Goal: Find specific page/section: Find specific page/section

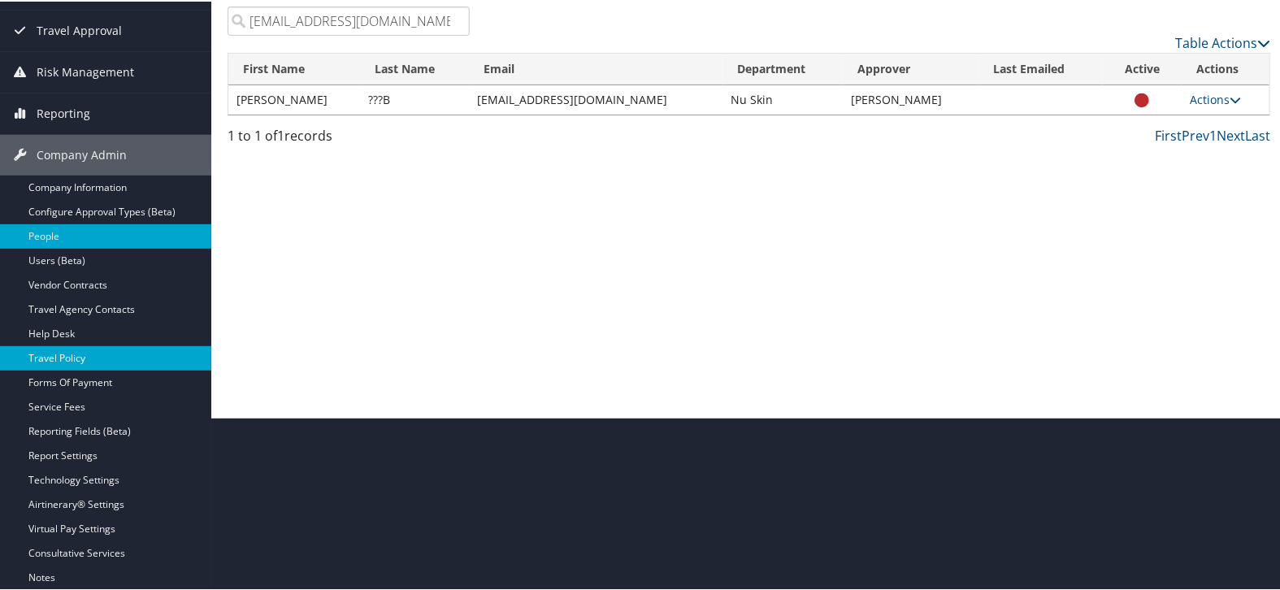
scroll to position [180, 0]
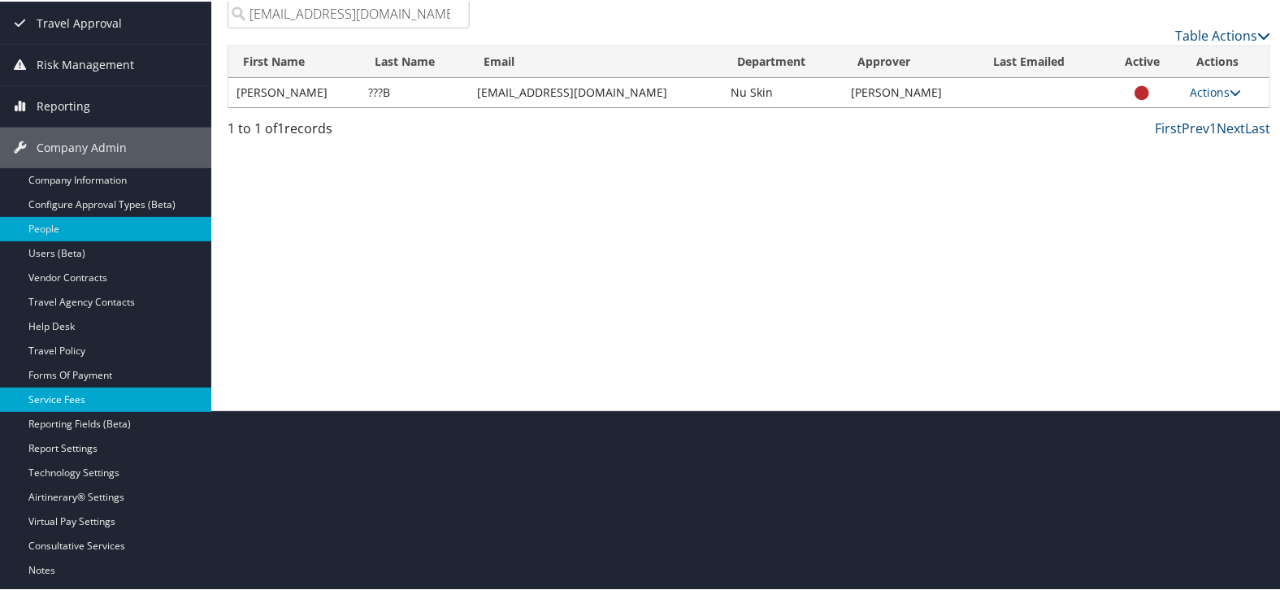
click at [77, 398] on link "Service Fees" at bounding box center [105, 398] width 211 height 24
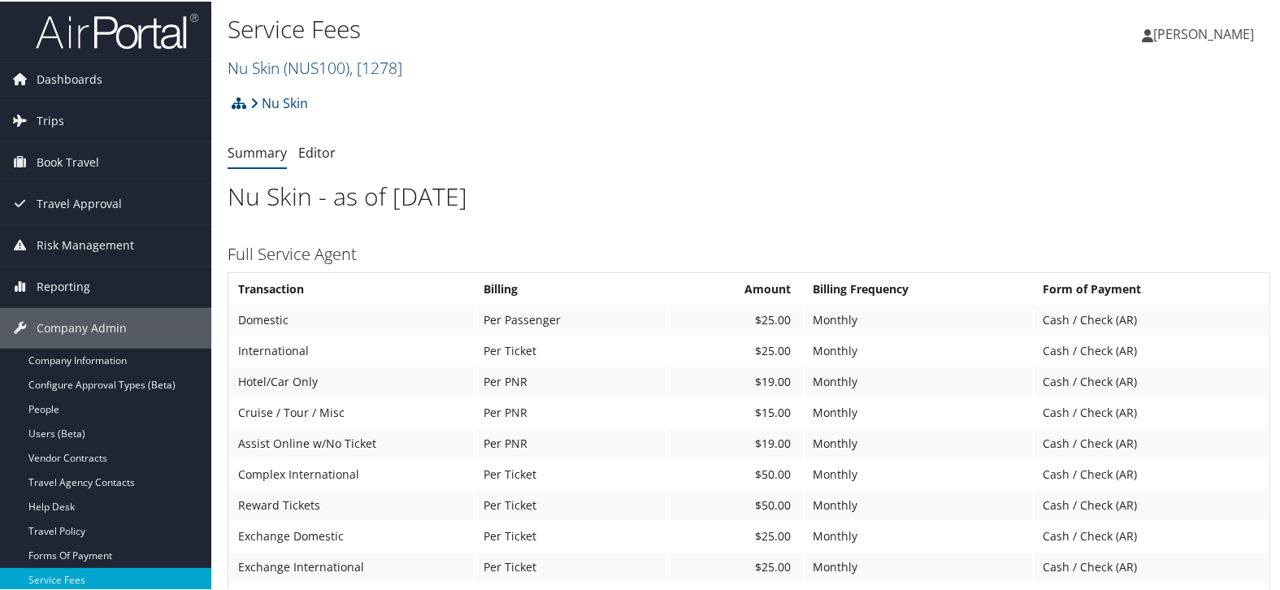
click at [284, 62] on span "( NUS100 )" at bounding box center [317, 66] width 66 height 22
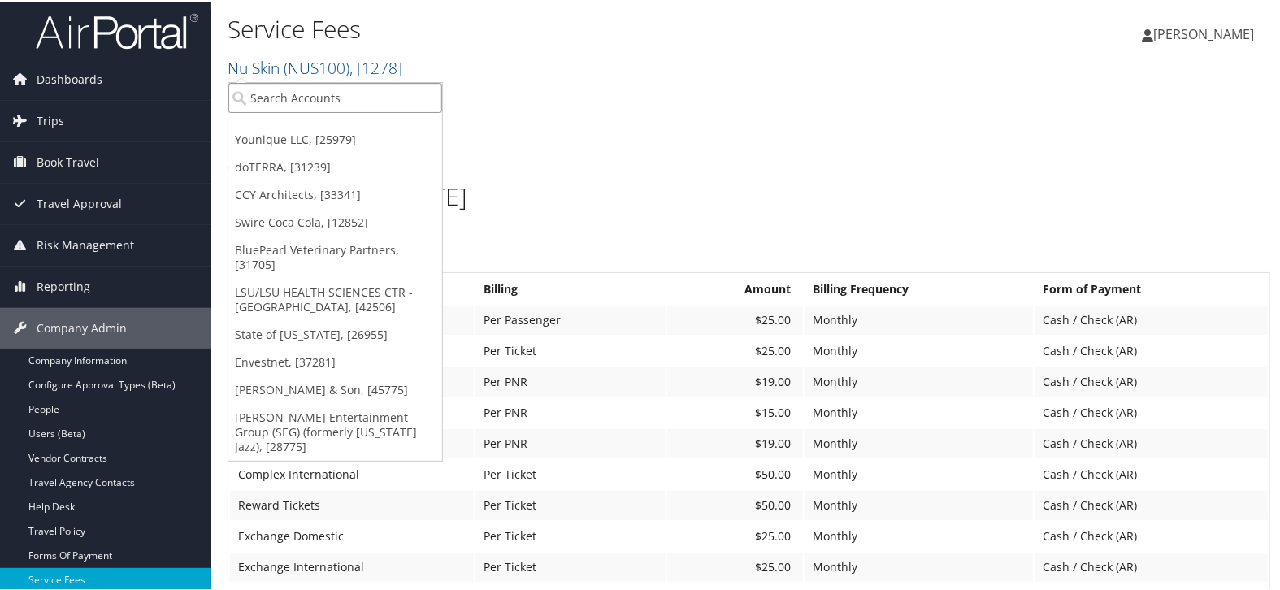
click at [288, 86] on input "search" at bounding box center [335, 96] width 214 height 30
type input "[PERSON_NAME]"
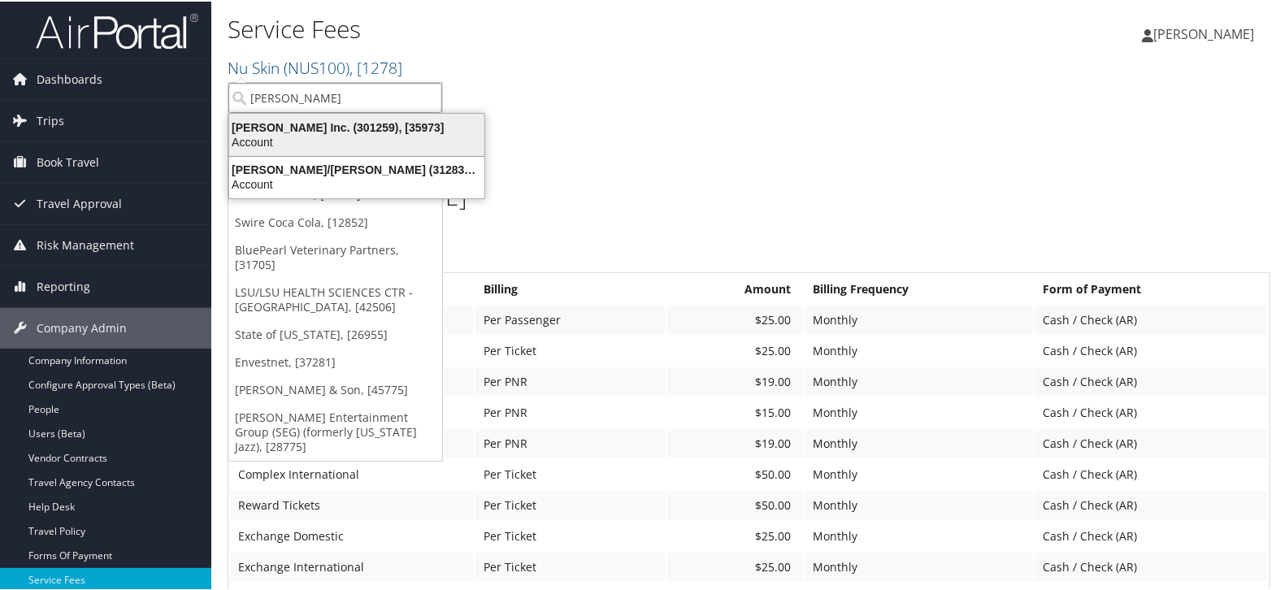
click at [274, 125] on div "[PERSON_NAME] Inc. (301259), [35973]" at bounding box center [356, 126] width 275 height 15
